Goal: Information Seeking & Learning: Learn about a topic

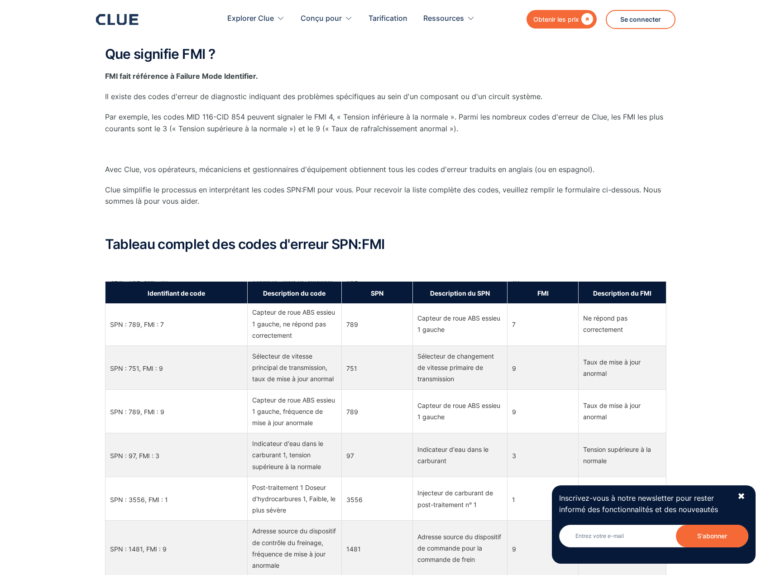
scroll to position [317, 0]
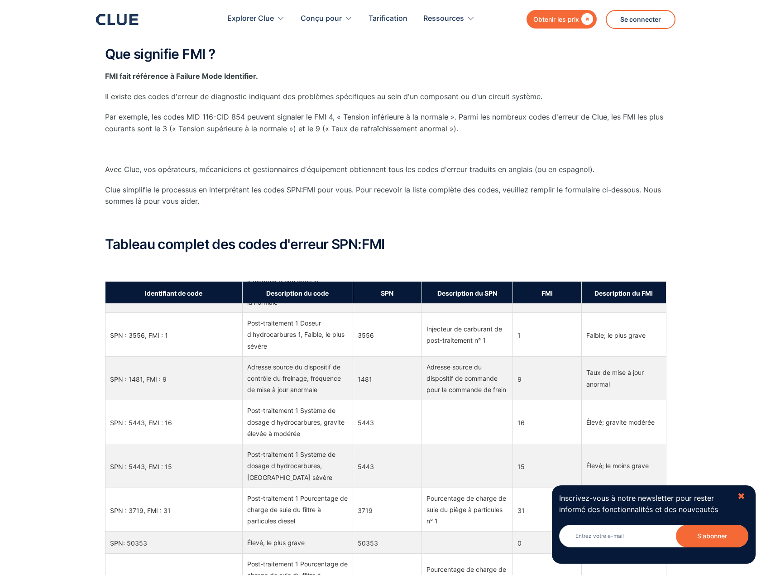
click at [742, 497] on font "✖" at bounding box center [741, 496] width 8 height 11
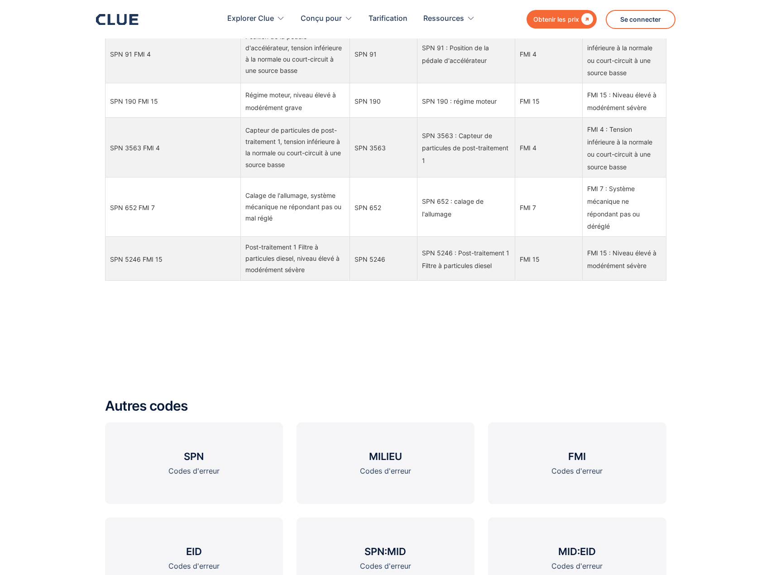
scroll to position [1086, 0]
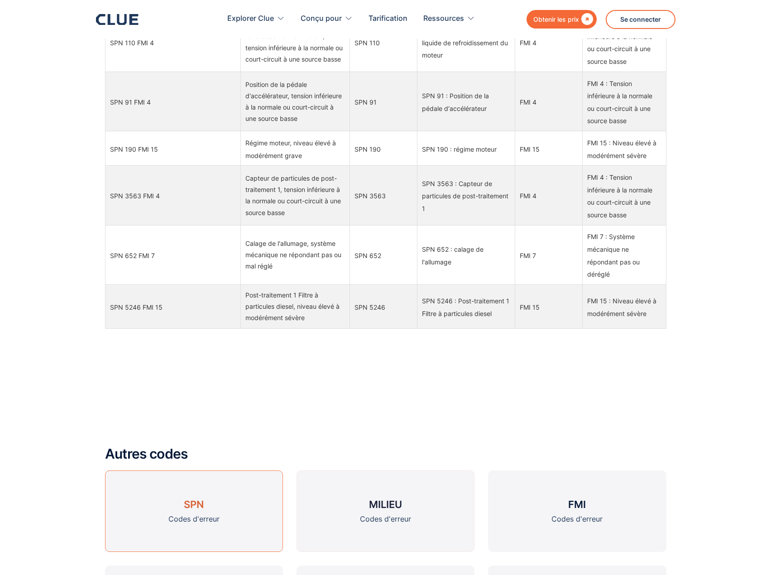
click at [221, 501] on link "SPN Codes d'erreur" at bounding box center [194, 510] width 178 height 81
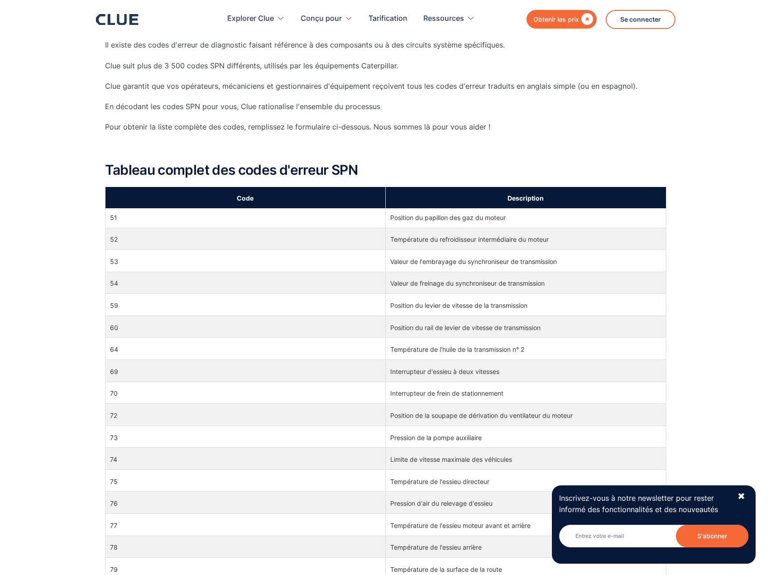
scroll to position [500, 0]
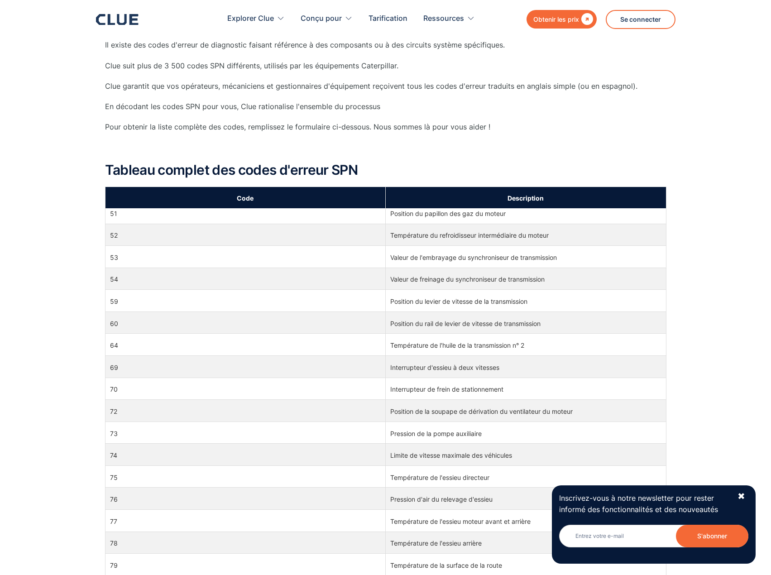
click at [740, 503] on div "Inscrivez-vous à notre newsletter pour rester informé des fonctionnalités et de…" at bounding box center [654, 524] width 204 height 78
click at [738, 497] on font "✖" at bounding box center [741, 496] width 8 height 11
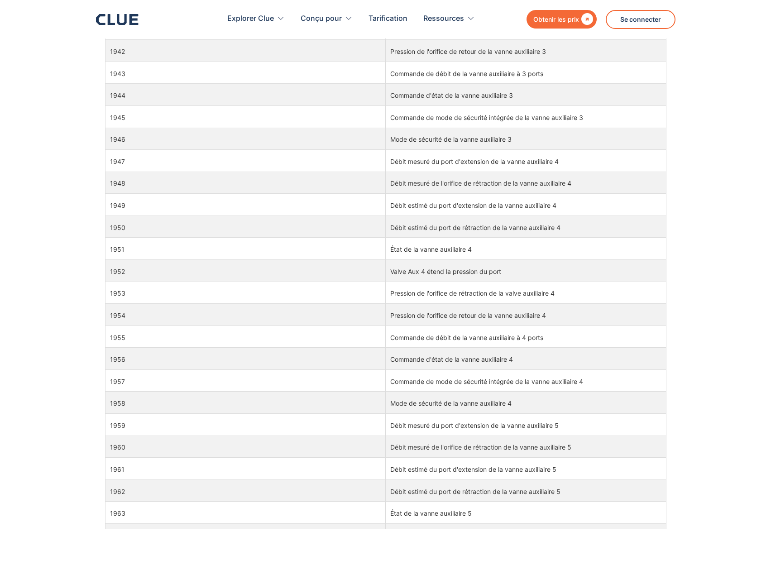
scroll to position [35098, 0]
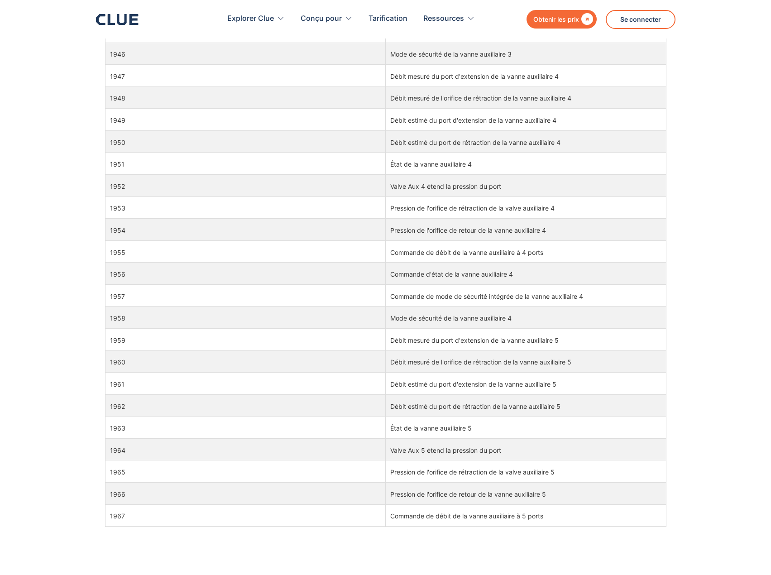
click at [764, 183] on div "Que signifie SPN ? SPN fait référence aux numéros de paramètres suspects. Il ex…" at bounding box center [385, 36] width 771 height 1162
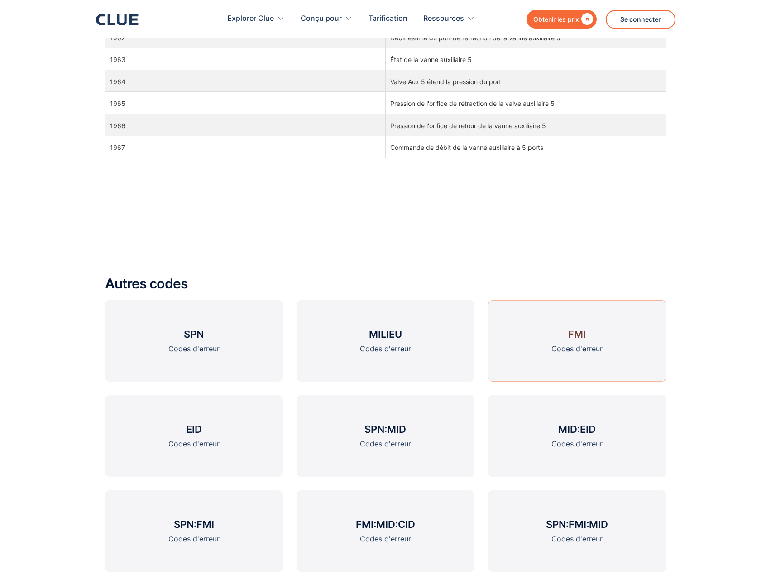
scroll to position [1110, 0]
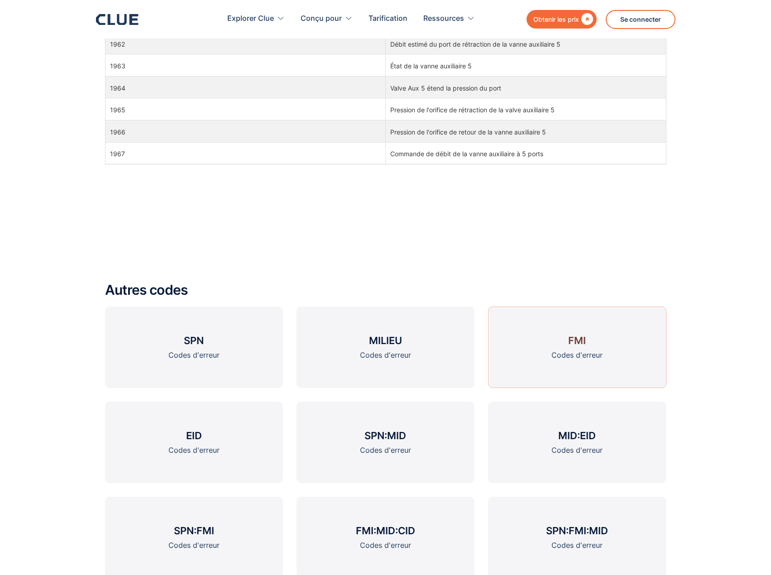
click at [602, 333] on link "FMI Codes d'erreur" at bounding box center [577, 346] width 178 height 81
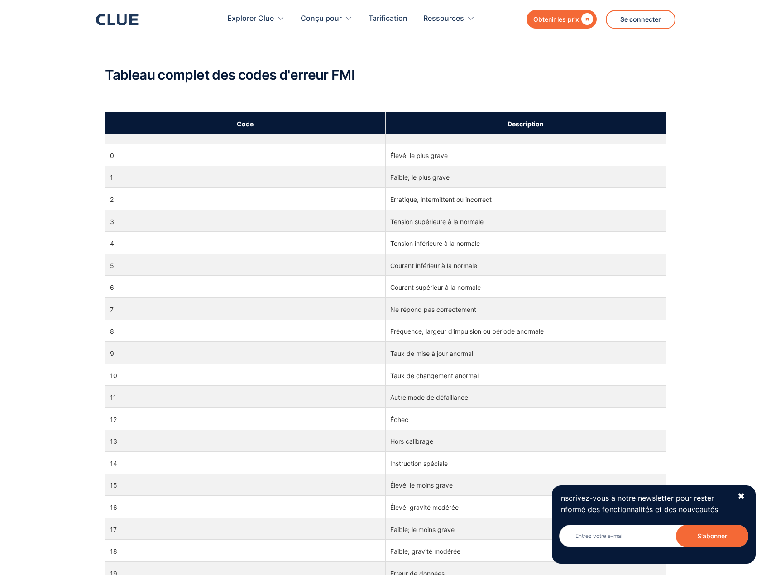
scroll to position [543, 0]
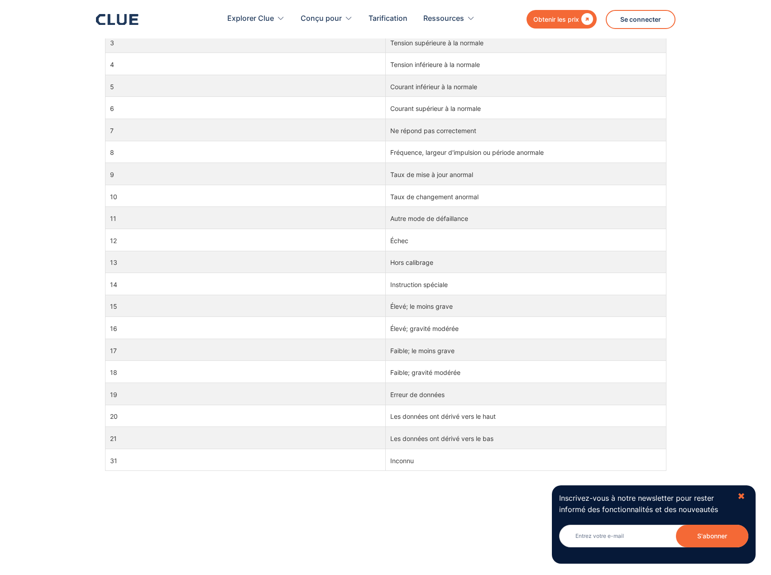
click at [743, 500] on font "✖" at bounding box center [741, 496] width 8 height 11
